Goal: Information Seeking & Learning: Learn about a topic

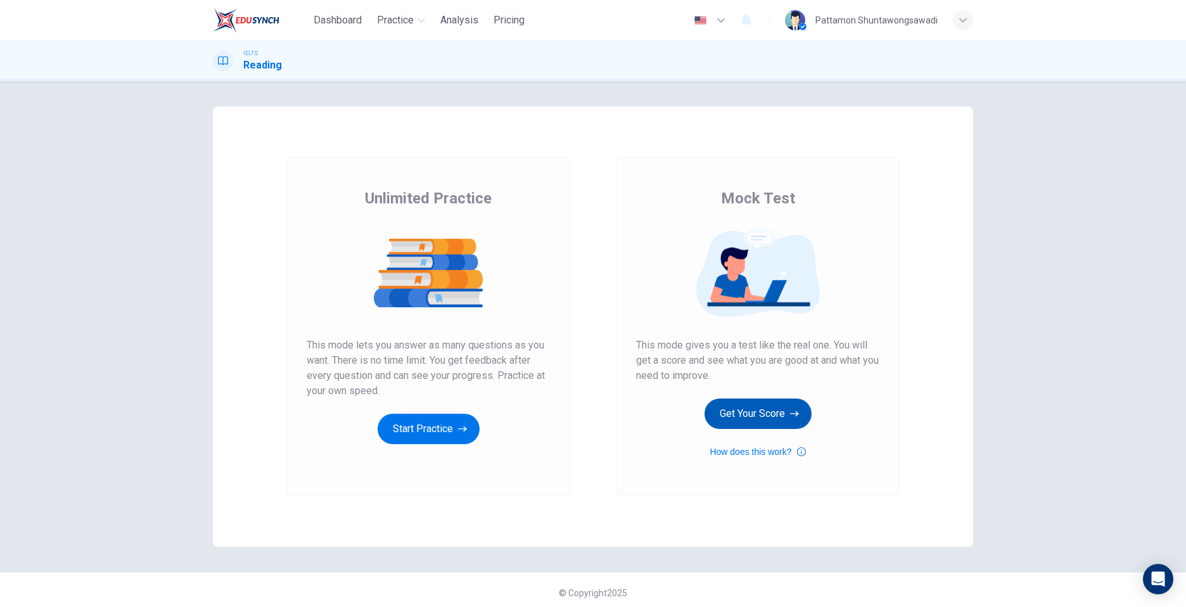
click at [772, 401] on button "Get Your Score" at bounding box center [757, 413] width 107 height 30
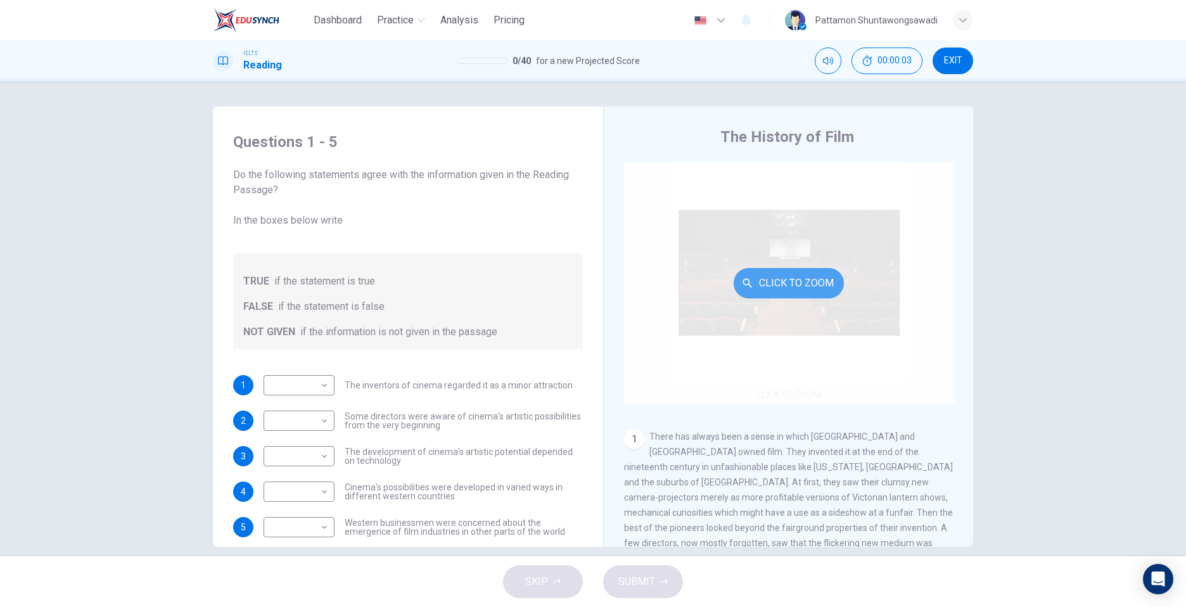
click at [770, 282] on button "Click to Zoom" at bounding box center [789, 283] width 110 height 30
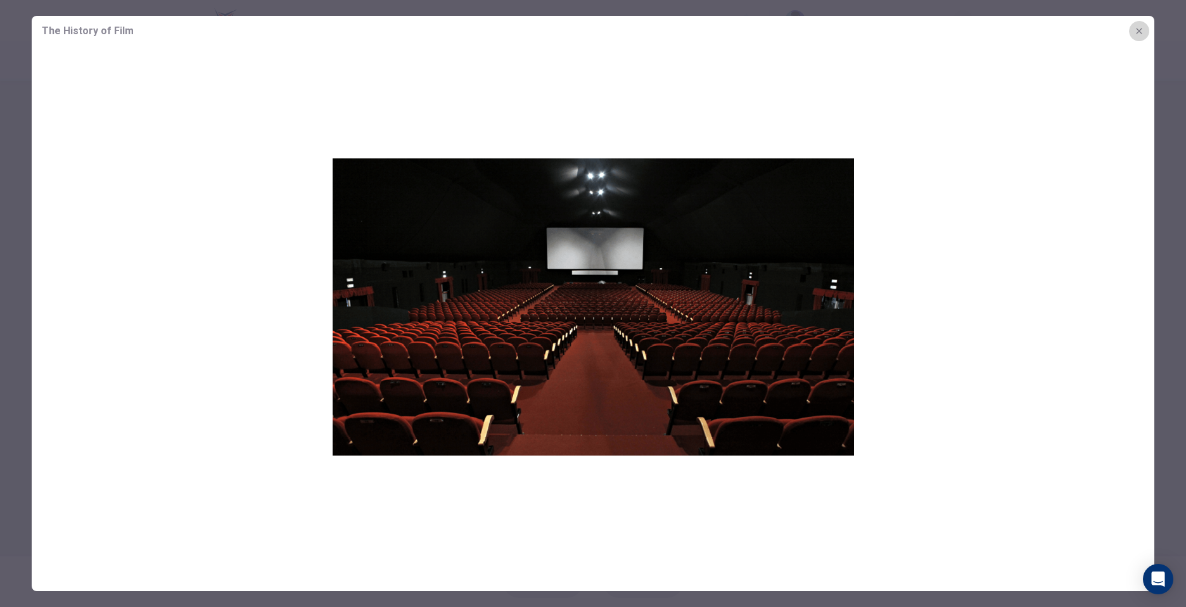
click at [1141, 35] on icon "button" at bounding box center [1139, 31] width 10 height 10
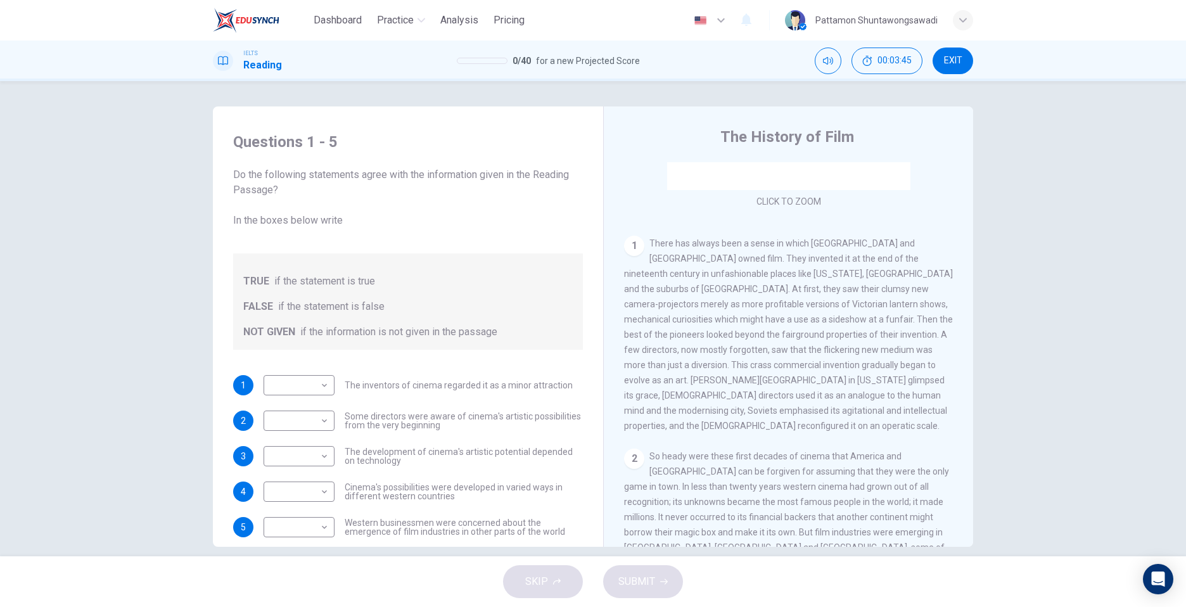
scroll to position [190, 0]
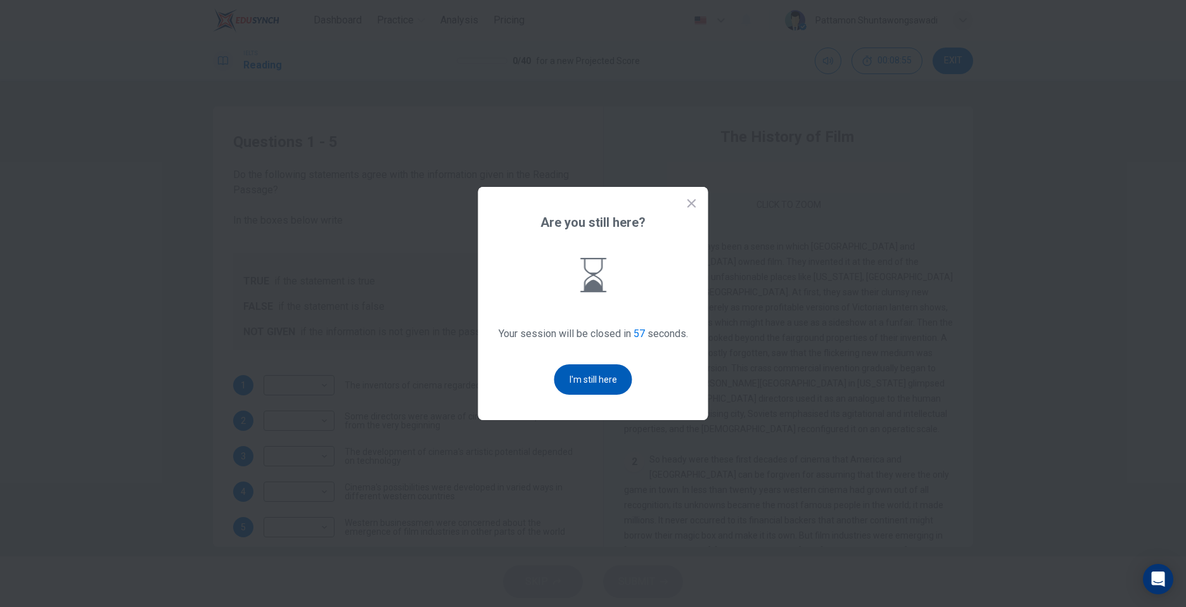
click at [614, 378] on button "I'm still here" at bounding box center [593, 379] width 78 height 30
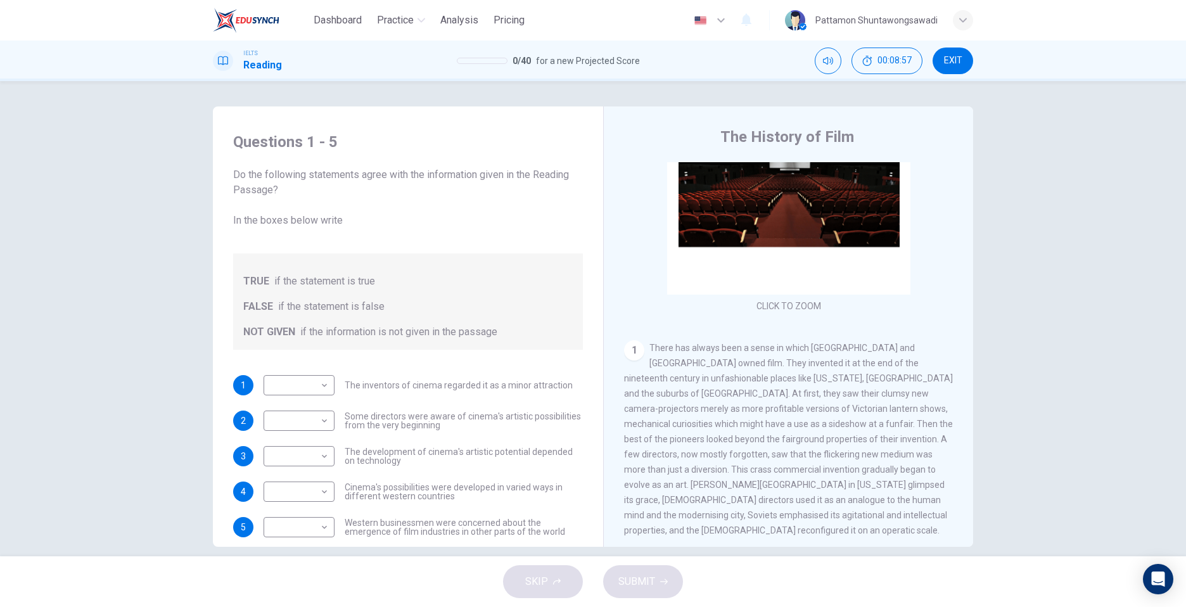
scroll to position [127, 0]
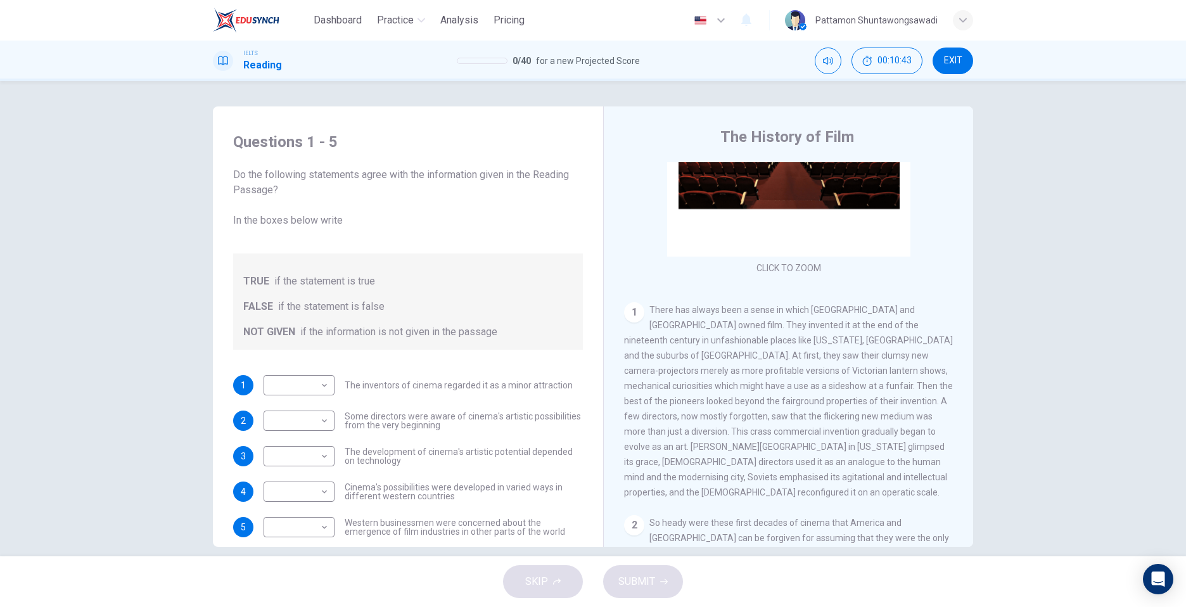
drag, startPoint x: 734, startPoint y: 367, endPoint x: 765, endPoint y: 364, distance: 30.6
click at [765, 364] on div "1 There has always been a sense in which America and Europe owned film. They in…" at bounding box center [788, 401] width 329 height 198
drag, startPoint x: 741, startPoint y: 367, endPoint x: 757, endPoint y: 367, distance: 15.8
click at [757, 367] on span "There has always been a sense in which America and Europe owned film. They inve…" at bounding box center [788, 401] width 329 height 193
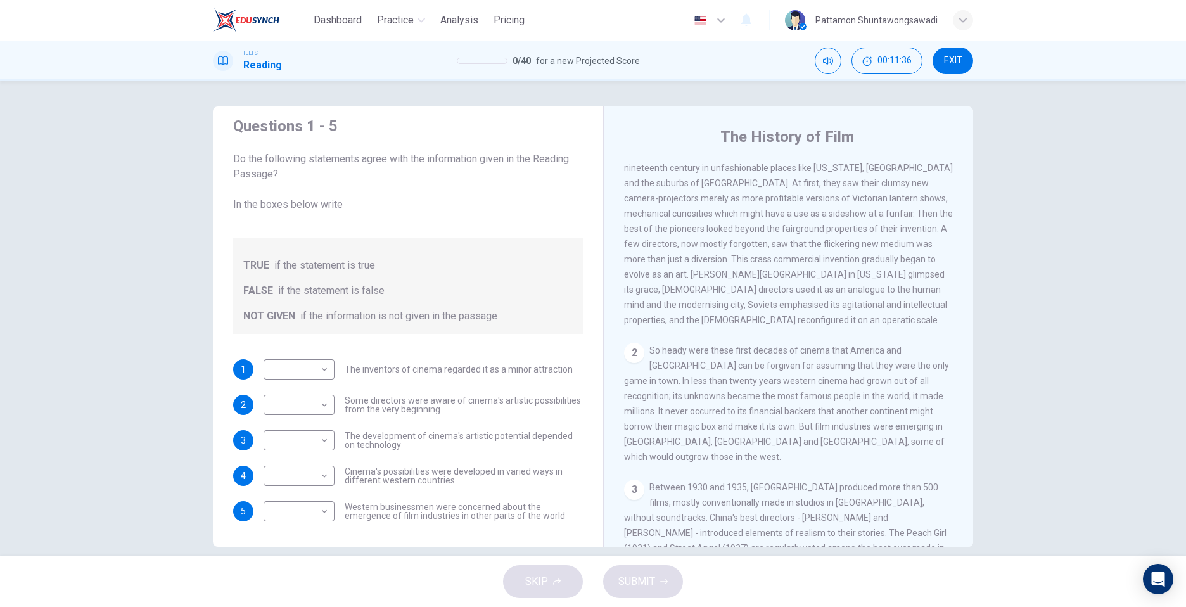
scroll to position [172, 0]
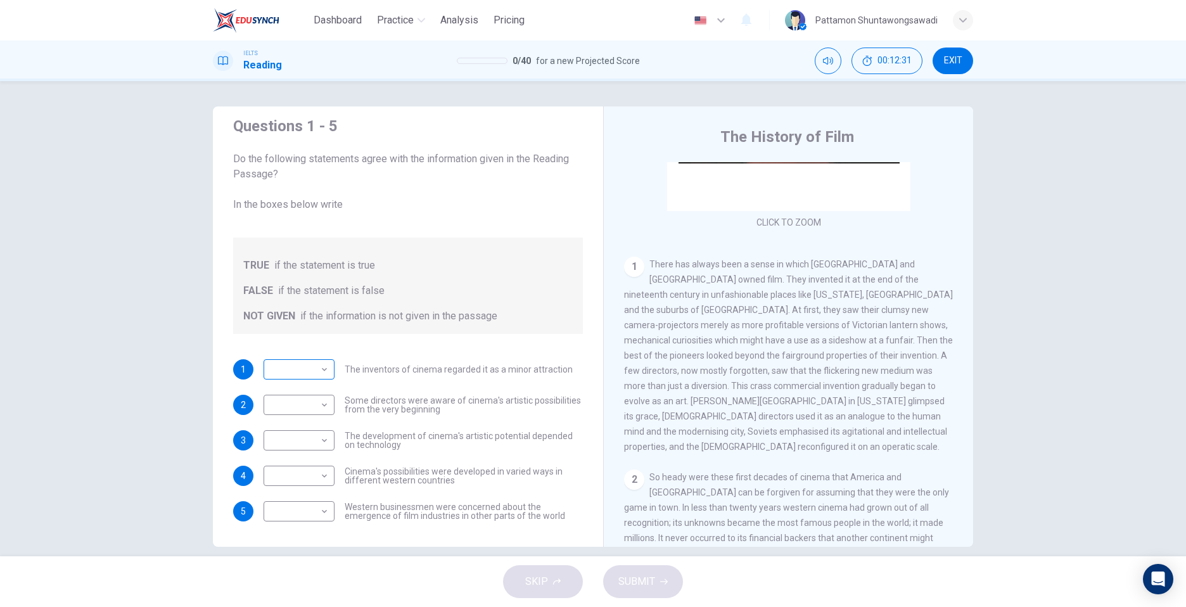
click at [327, 366] on div "​ ​" at bounding box center [299, 369] width 71 height 20
click at [314, 382] on body "Dashboard Practice Analysis Pricing English en ​ Pattamon Shuntawongsawadi IELT…" at bounding box center [593, 303] width 1186 height 607
click at [313, 429] on li "NOT GIVEN" at bounding box center [295, 430] width 71 height 20
type input "NOT GIVEN"
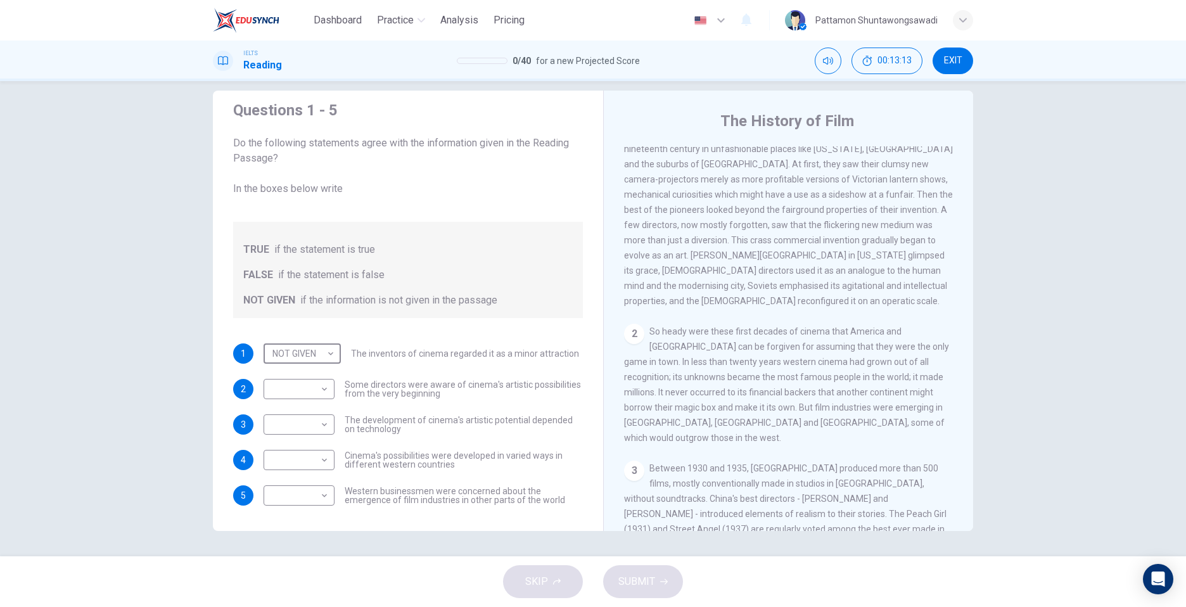
scroll to position [299, 0]
click at [332, 357] on body "Dashboard Practice Analysis Pricing English en ​ Pattamon Shuntawongsawadi IELT…" at bounding box center [593, 303] width 1186 height 607
click at [407, 305] on div at bounding box center [593, 303] width 1186 height 607
drag, startPoint x: 731, startPoint y: 340, endPoint x: 757, endPoint y: 345, distance: 26.3
click at [757, 345] on div "2 So heady were these first decades of cinema that America and Europe can be fo…" at bounding box center [788, 388] width 329 height 122
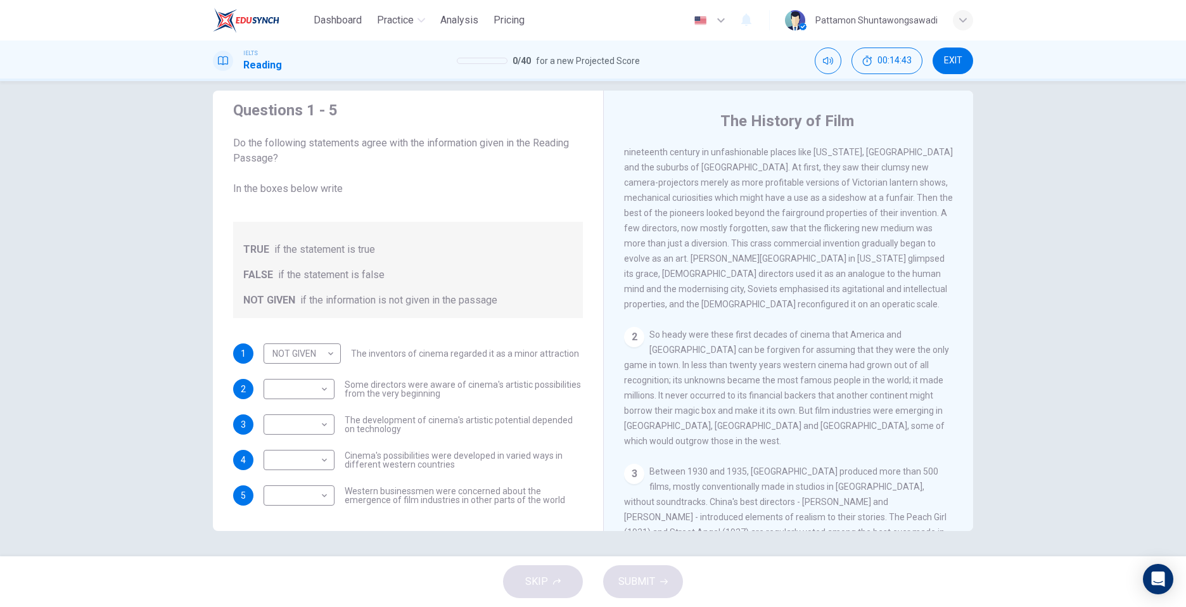
drag, startPoint x: 735, startPoint y: 336, endPoint x: 770, endPoint y: 333, distance: 35.0
click at [770, 333] on div "2 So heady were these first decades of cinema that America and Europe can be fo…" at bounding box center [788, 388] width 329 height 122
click at [944, 68] on button "EXIT" at bounding box center [952, 61] width 41 height 27
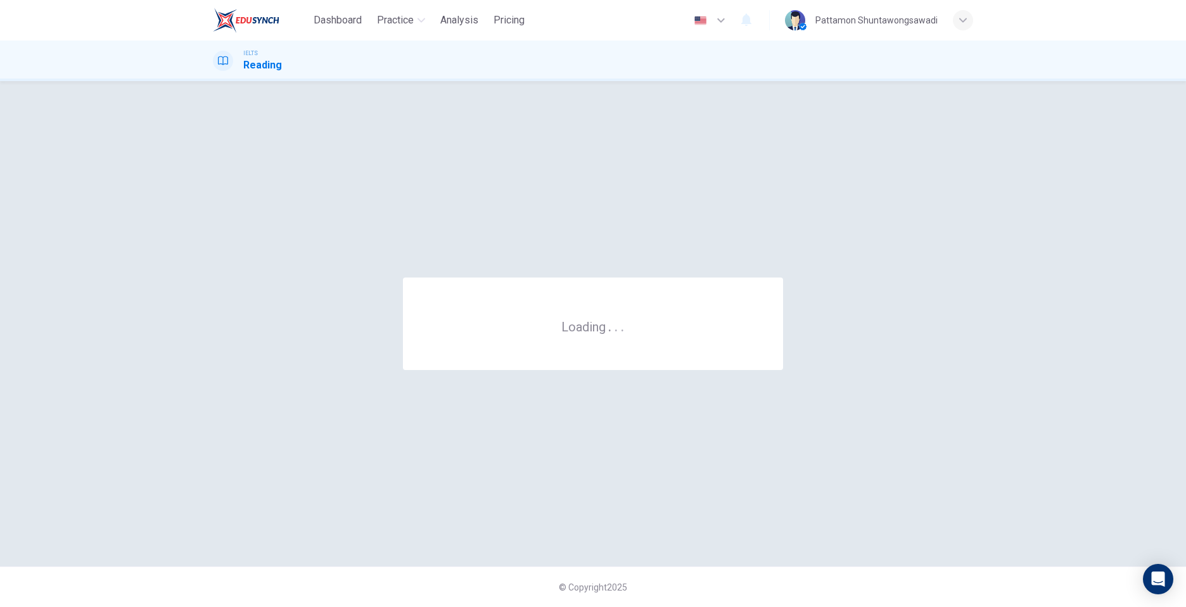
scroll to position [0, 0]
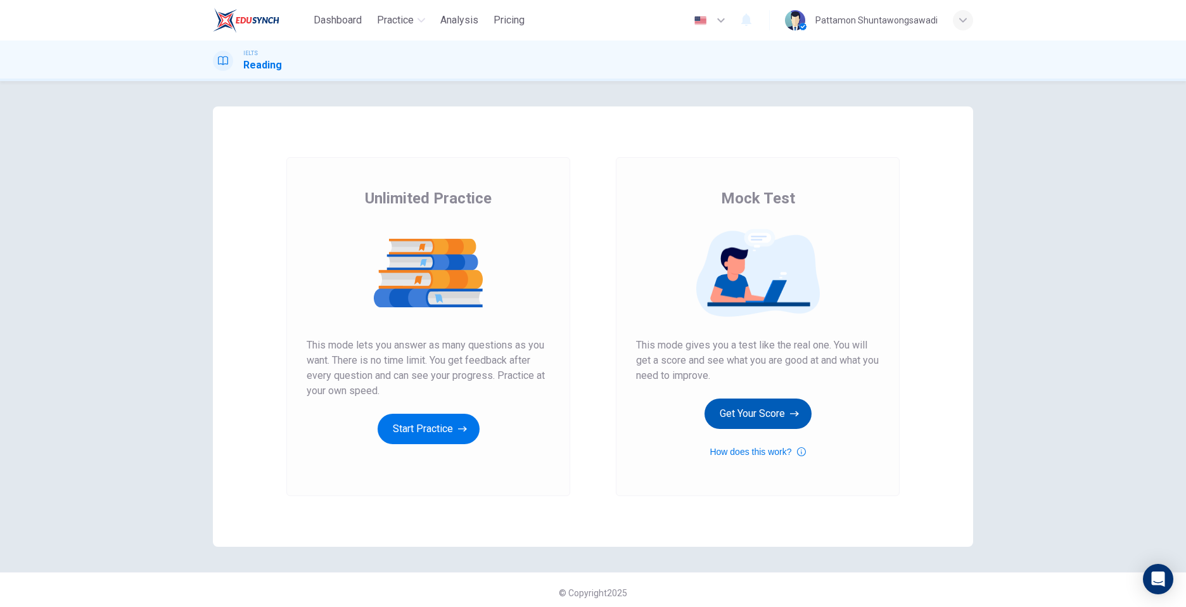
scroll to position [6, 0]
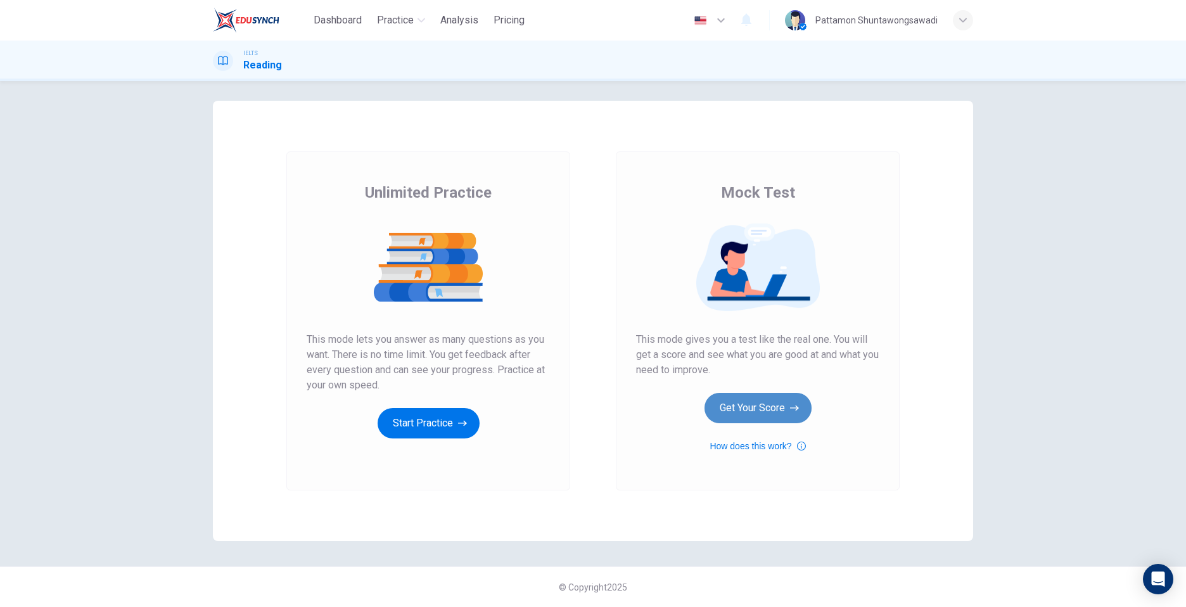
click at [749, 402] on button "Get Your Score" at bounding box center [757, 408] width 107 height 30
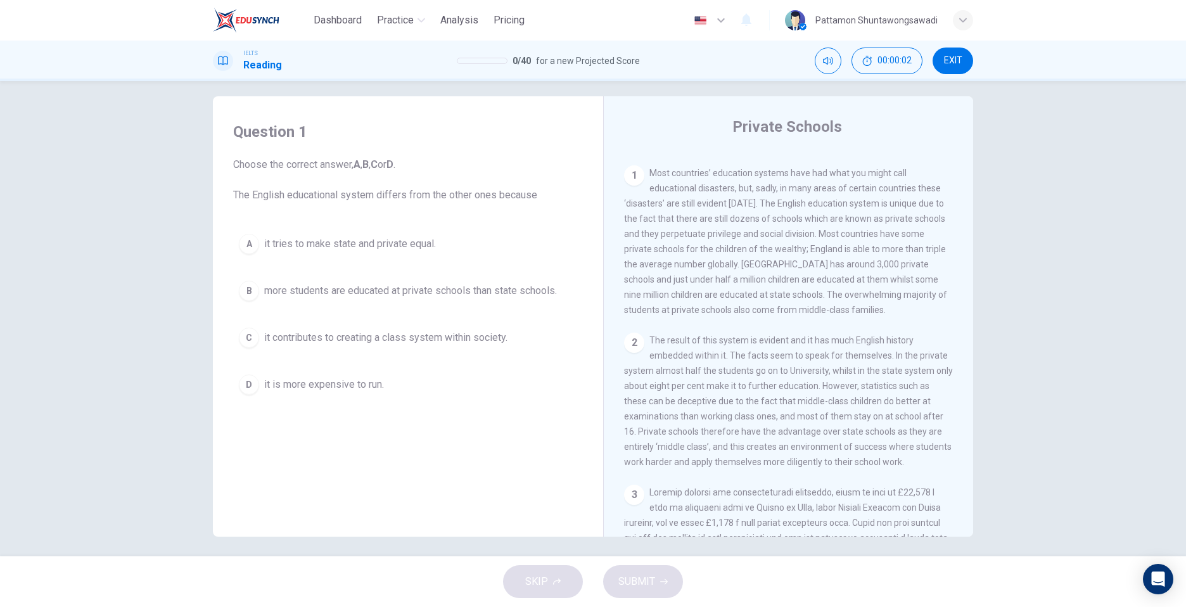
scroll to position [16, 0]
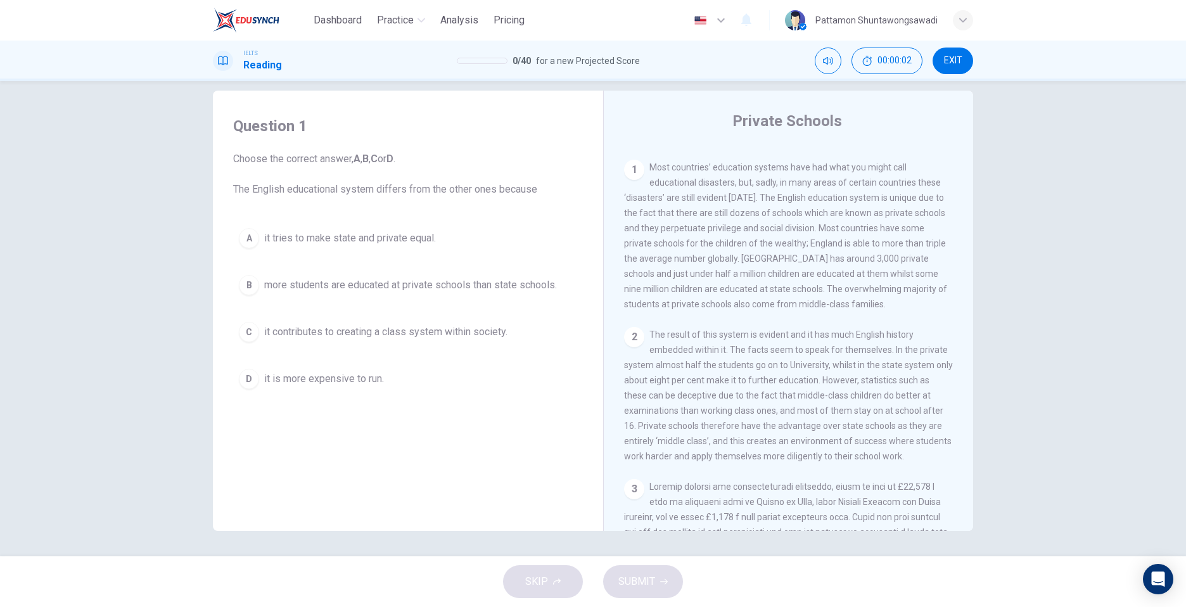
click at [515, 458] on div "Question 1 Choose the correct answer, A , B , C or D . The English educational …" at bounding box center [408, 317] width 370 height 428
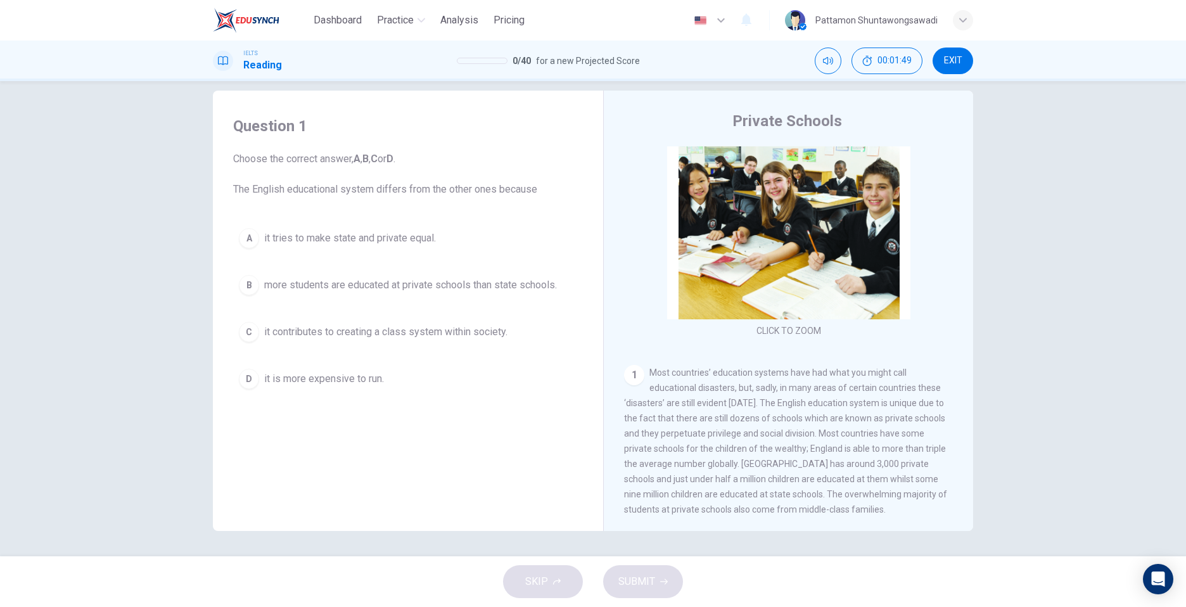
scroll to position [63, 0]
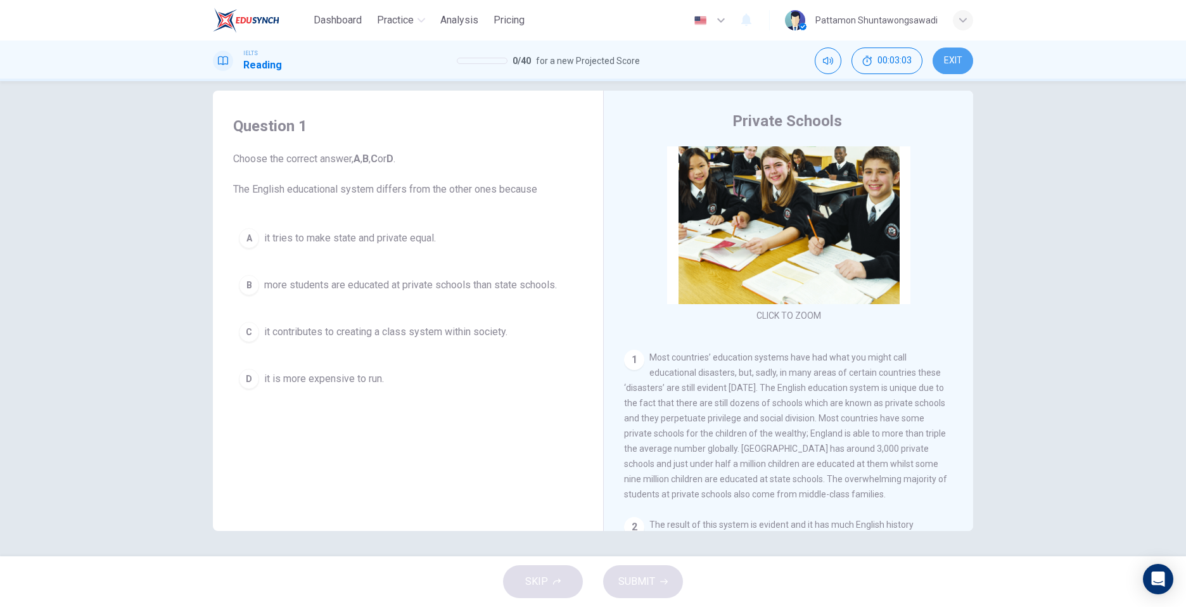
click at [967, 53] on button "EXIT" at bounding box center [952, 61] width 41 height 27
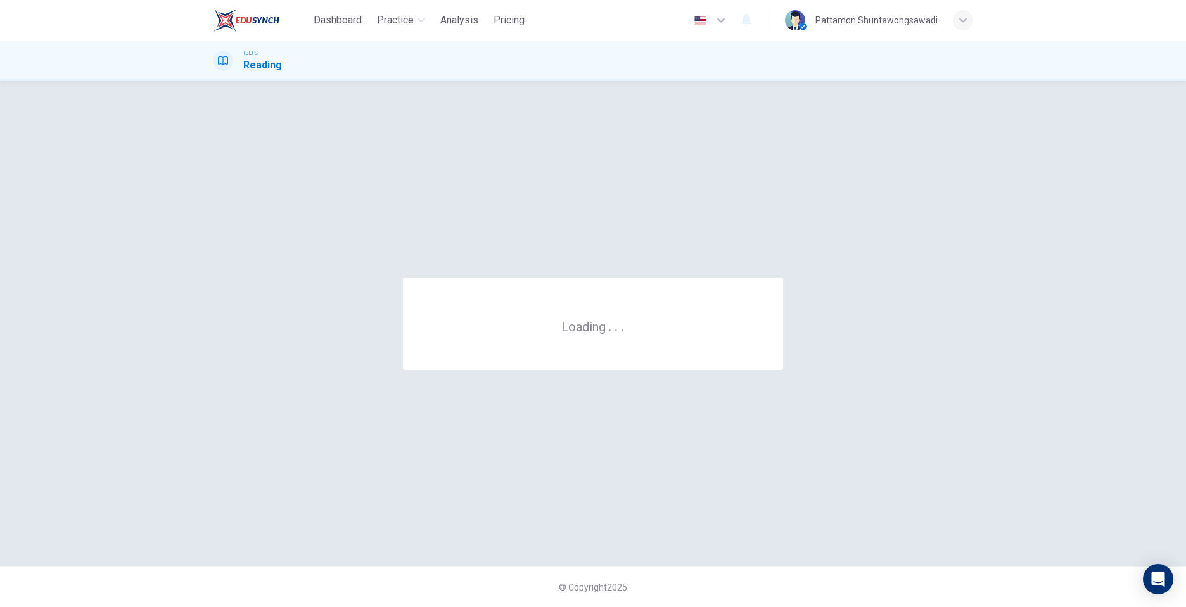
scroll to position [0, 0]
